Goal: Check status

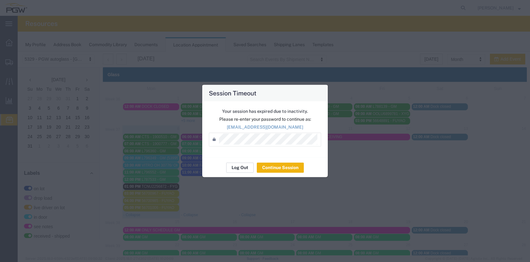
scroll to position [173, 0]
click at [75, 52] on button "Log Out" at bounding box center [40, 49] width 69 height 6
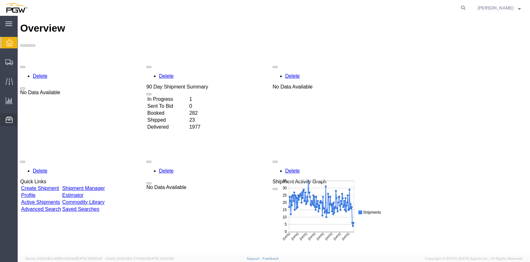
click at [0, 0] on span "Location Appointment" at bounding box center [0, 0] width 0 height 0
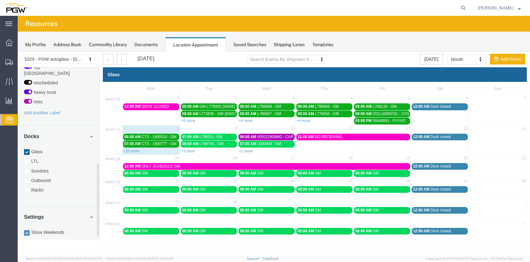
scroll to position [238, 0]
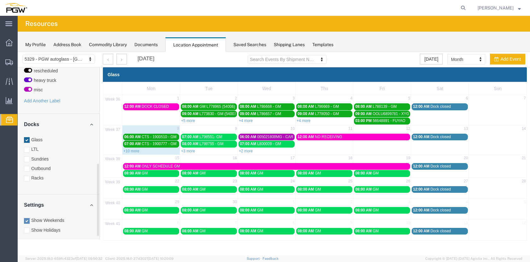
drag, startPoint x: 97, startPoint y: 100, endPoint x: 78, endPoint y: 195, distance: 96.9
click at [96, 203] on div "August 2025 Su Mo Tu We Th Fr Sa 27 28 29 30 31 1 2 3 4 5 6 7 8 9 10 11 12 13 1…" at bounding box center [59, 153] width 82 height 172
click at [245, 149] on link "+2 more" at bounding box center [246, 151] width 14 height 4
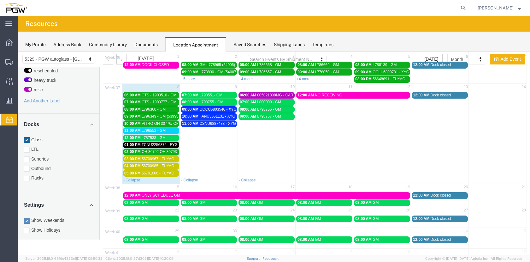
scroll to position [31, 0]
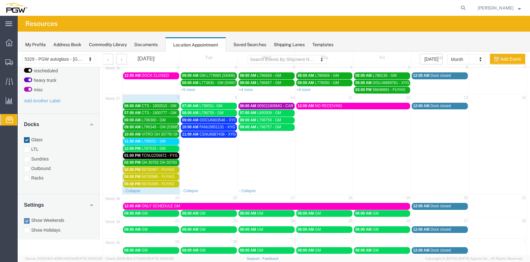
click at [162, 141] on span "L796552 - GM" at bounding box center [154, 141] width 24 height 4
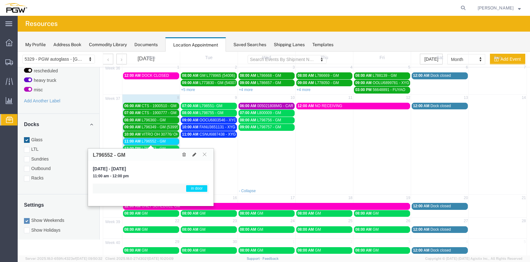
click at [162, 141] on span "L796552 - GM" at bounding box center [154, 141] width 24 height 4
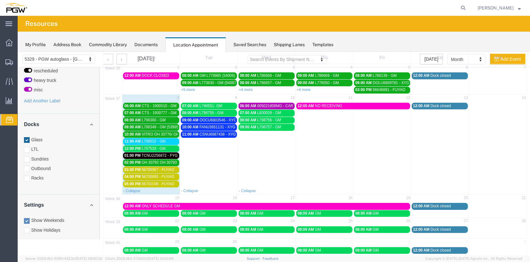
click at [163, 154] on span "TCNU2256872 - FYG" at bounding box center [160, 155] width 36 height 4
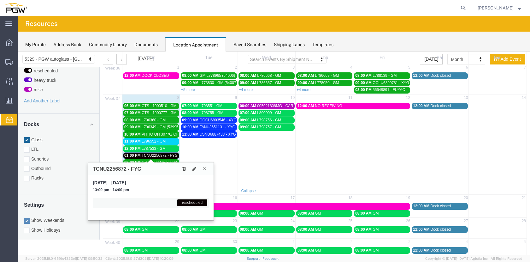
click at [163, 154] on span "TCNU2256872 - FYG" at bounding box center [160, 155] width 36 height 4
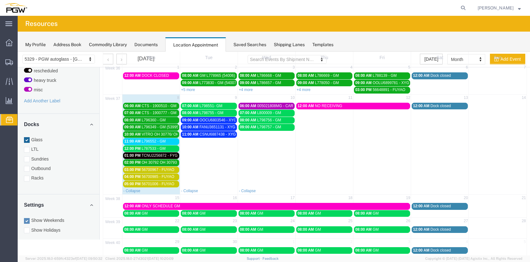
click at [163, 162] on span "OH 30792 OH 30793 - VITRO // 4HT" at bounding box center [172, 162] width 61 height 4
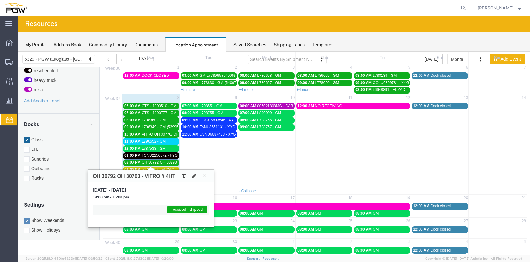
click at [163, 162] on span "OH 30792 OH 30793 - VITRO // 4HT" at bounding box center [172, 162] width 61 height 4
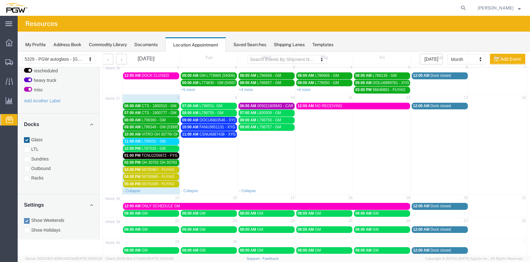
click at [164, 169] on span "56700967 - FUYAO" at bounding box center [158, 169] width 33 height 4
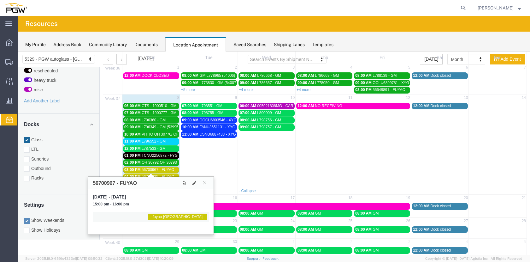
click at [164, 168] on span "56700967 - FUYAO" at bounding box center [158, 169] width 33 height 4
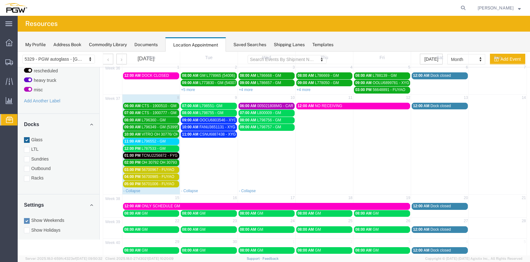
click at [160, 184] on span "56701006 - FUYAO" at bounding box center [158, 183] width 33 height 4
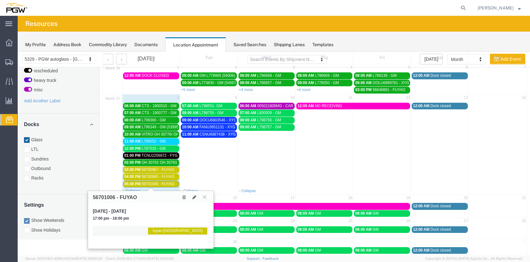
click at [160, 184] on span "56701006 - FUYAO" at bounding box center [158, 183] width 33 height 4
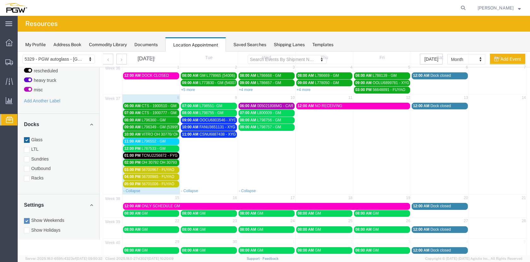
click at [219, 134] on span "CSNU6887438 - XYG" at bounding box center [217, 134] width 37 height 4
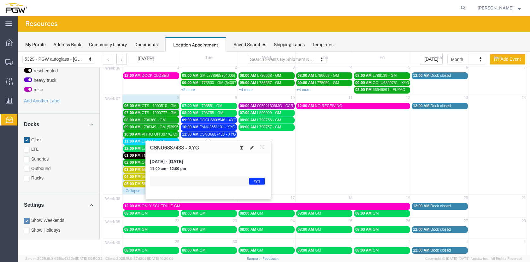
click at [219, 134] on span "CSNU6887438 - XYG" at bounding box center [217, 134] width 37 height 4
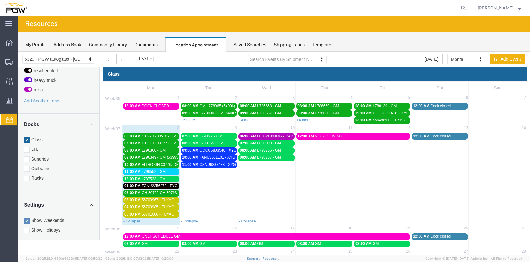
scroll to position [0, 0]
